Goal: Check status: Check status

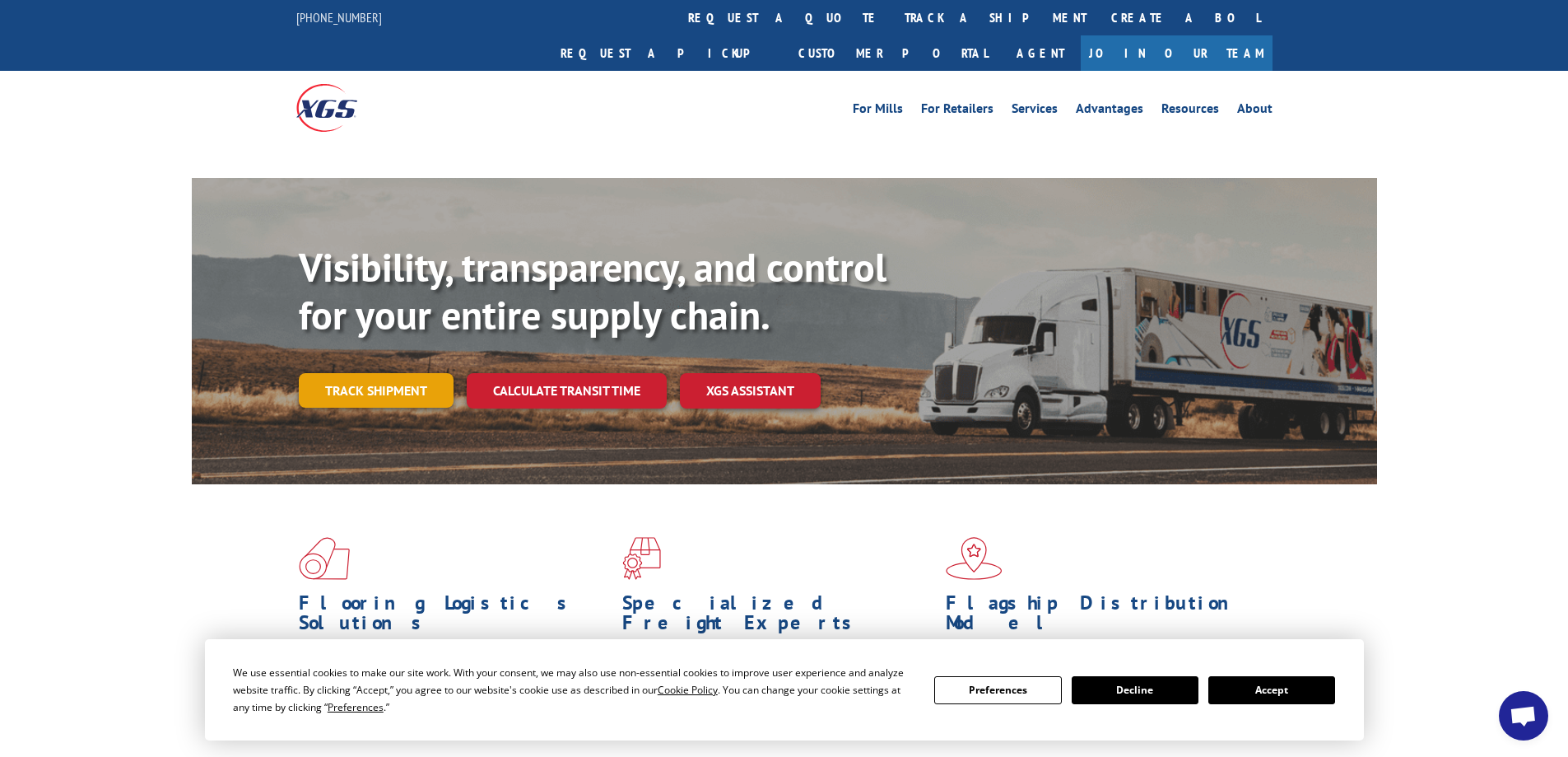
click at [368, 373] on link "Track shipment" at bounding box center [375, 390] width 155 height 35
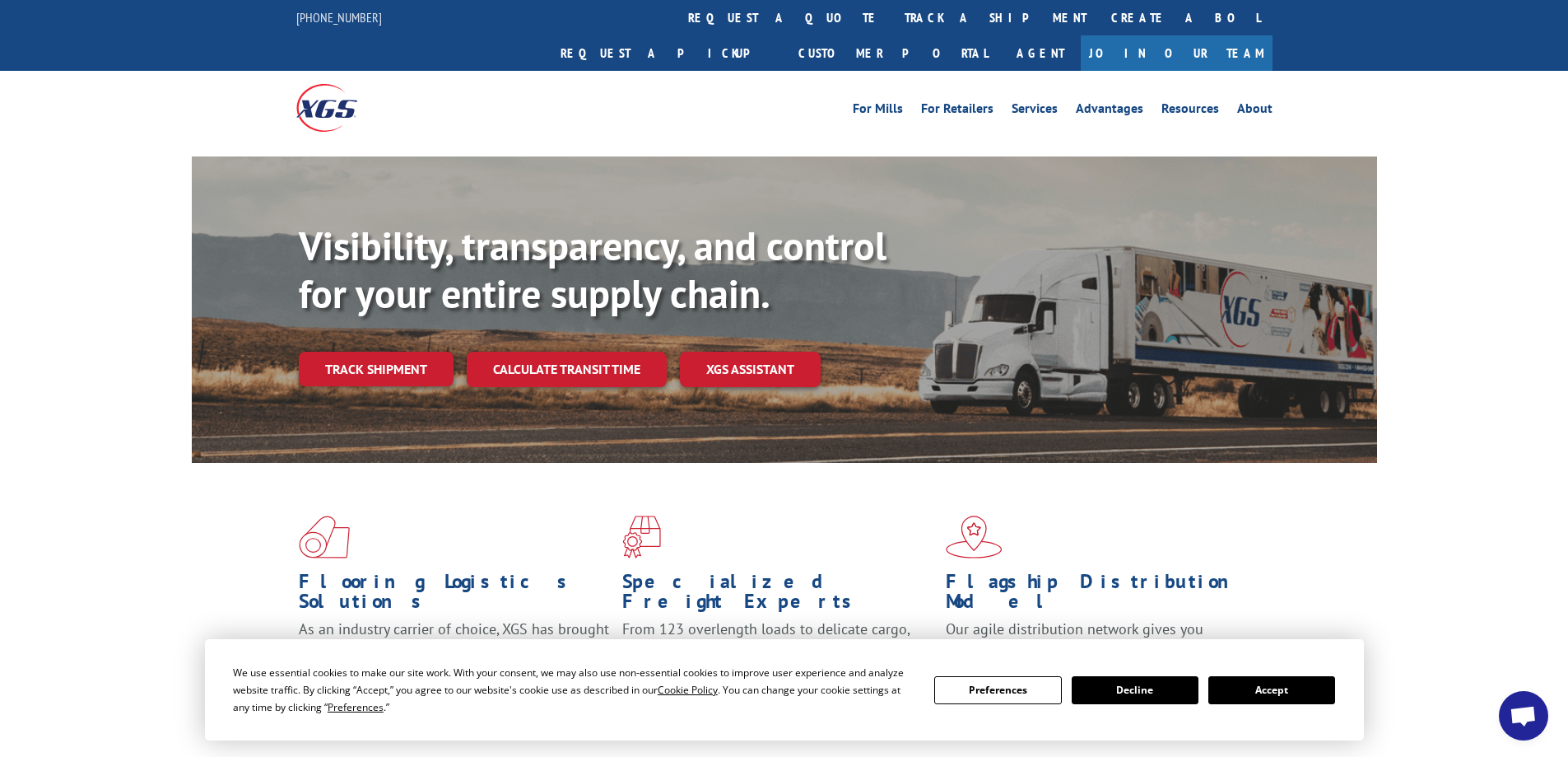
click at [1118, 692] on button "Decline" at bounding box center [1135, 690] width 127 height 28
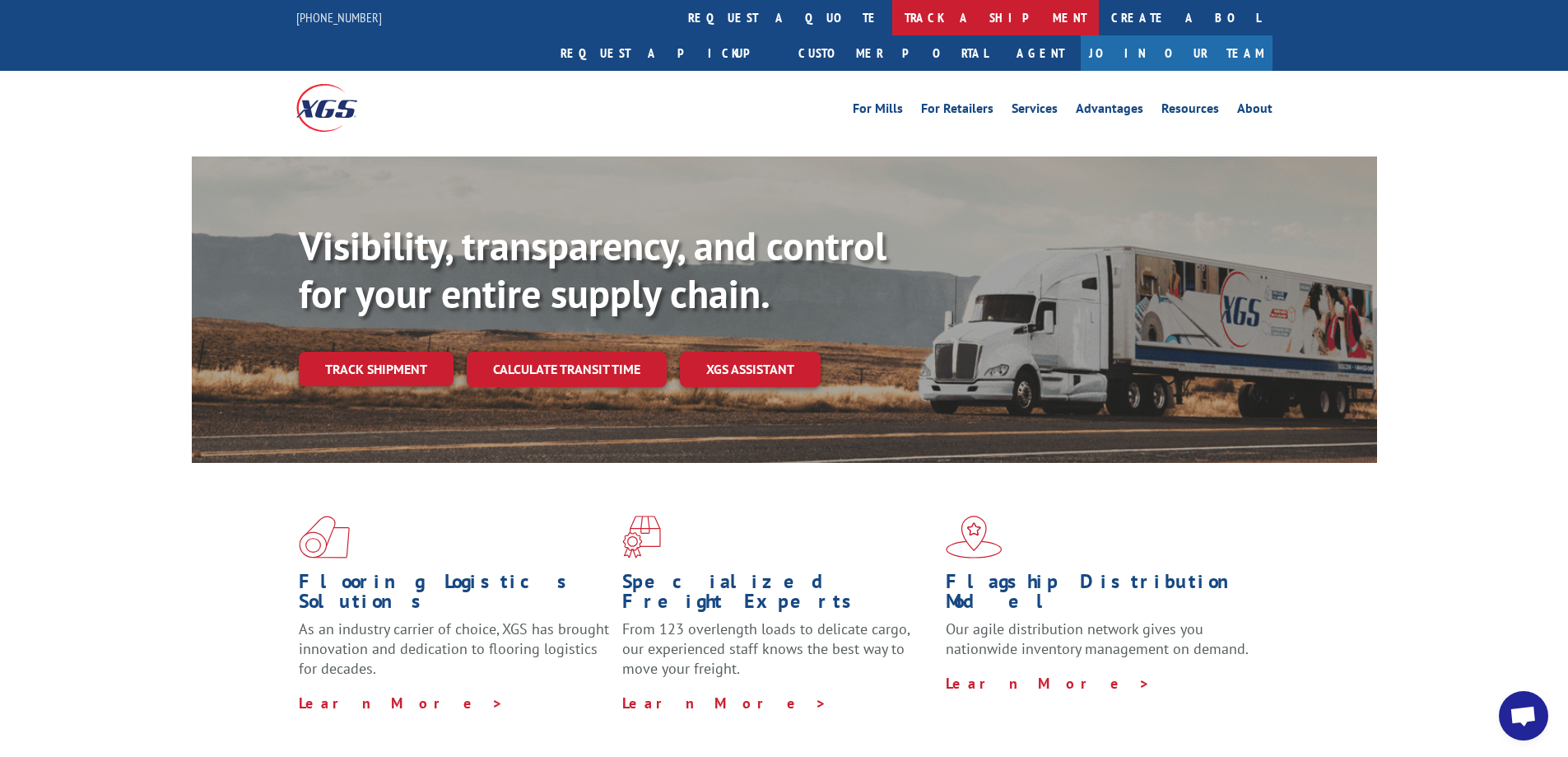
click at [892, 15] on link "track a shipment" at bounding box center [995, 17] width 207 height 36
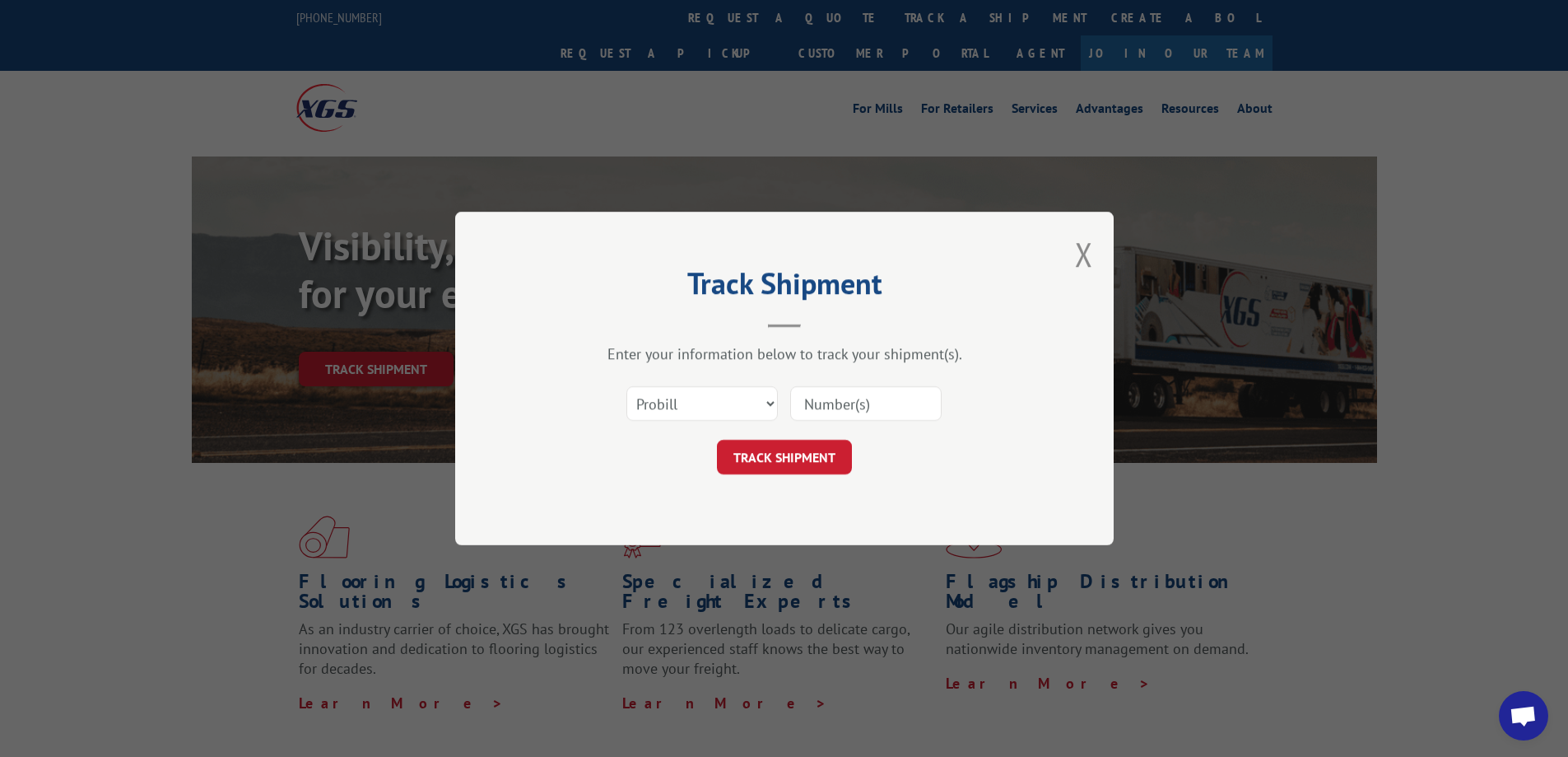
click at [876, 396] on input at bounding box center [865, 404] width 151 height 35
paste input "15987296"
type input "15987296"
click at [805, 459] on button "TRACK SHIPMENT" at bounding box center [784, 457] width 135 height 35
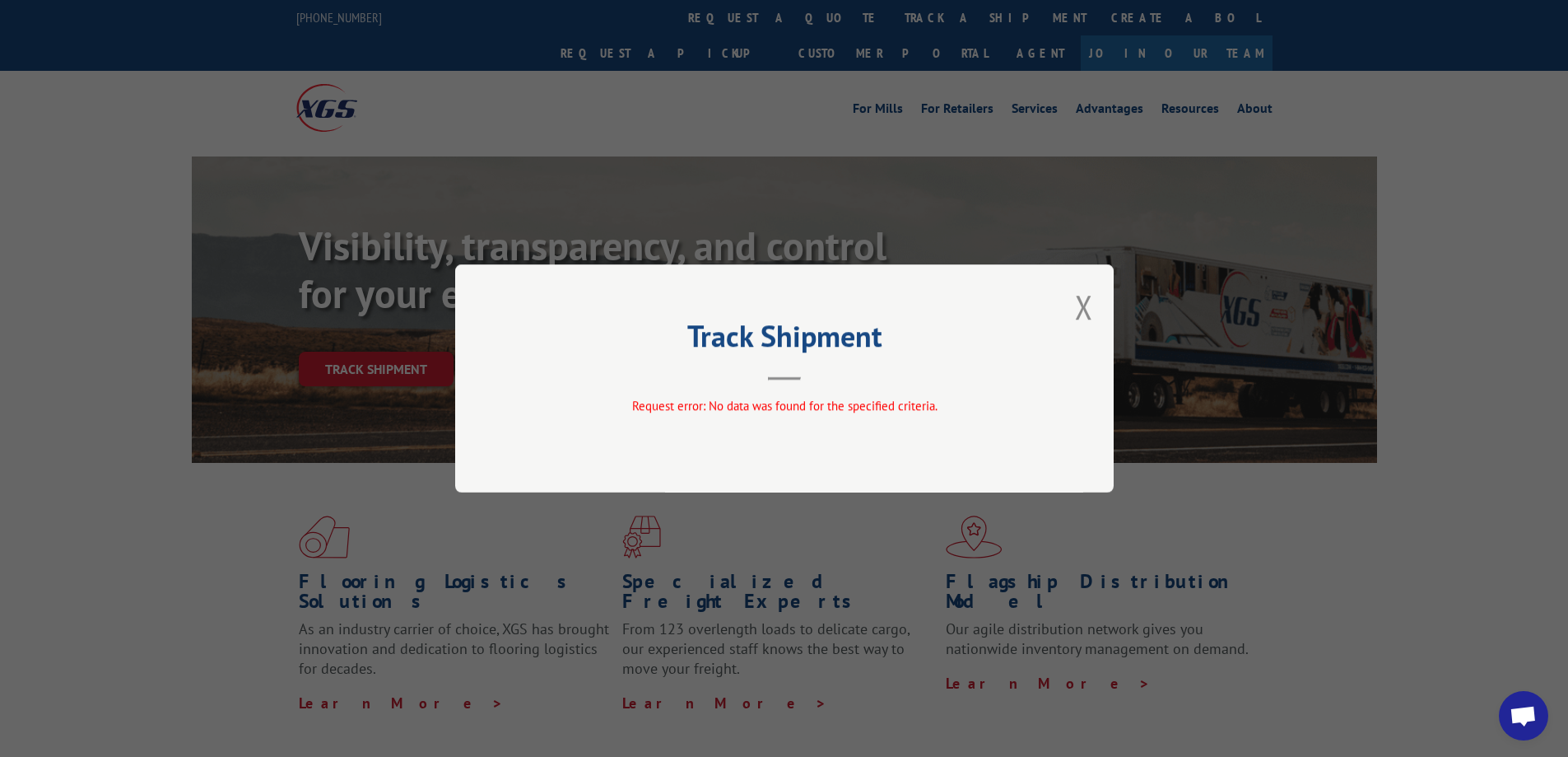
click at [807, 445] on div "Track Shipment Request error: No data was found for the specified criteria." at bounding box center [784, 378] width 658 height 228
click at [1077, 296] on button "Close modal" at bounding box center [1084, 306] width 18 height 43
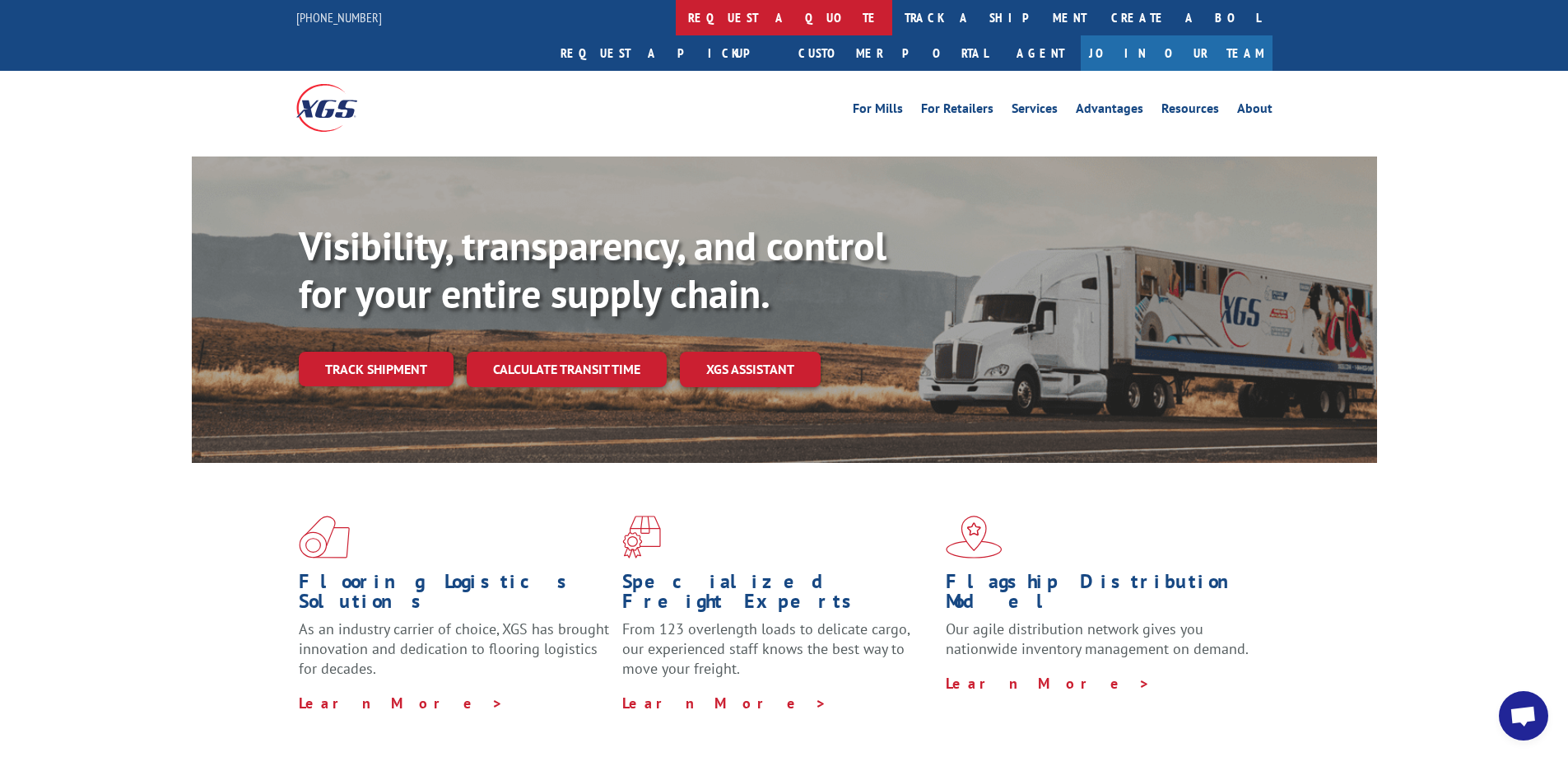
click at [676, 21] on link "request a quote" at bounding box center [784, 17] width 217 height 36
